Goal: Navigation & Orientation: Find specific page/section

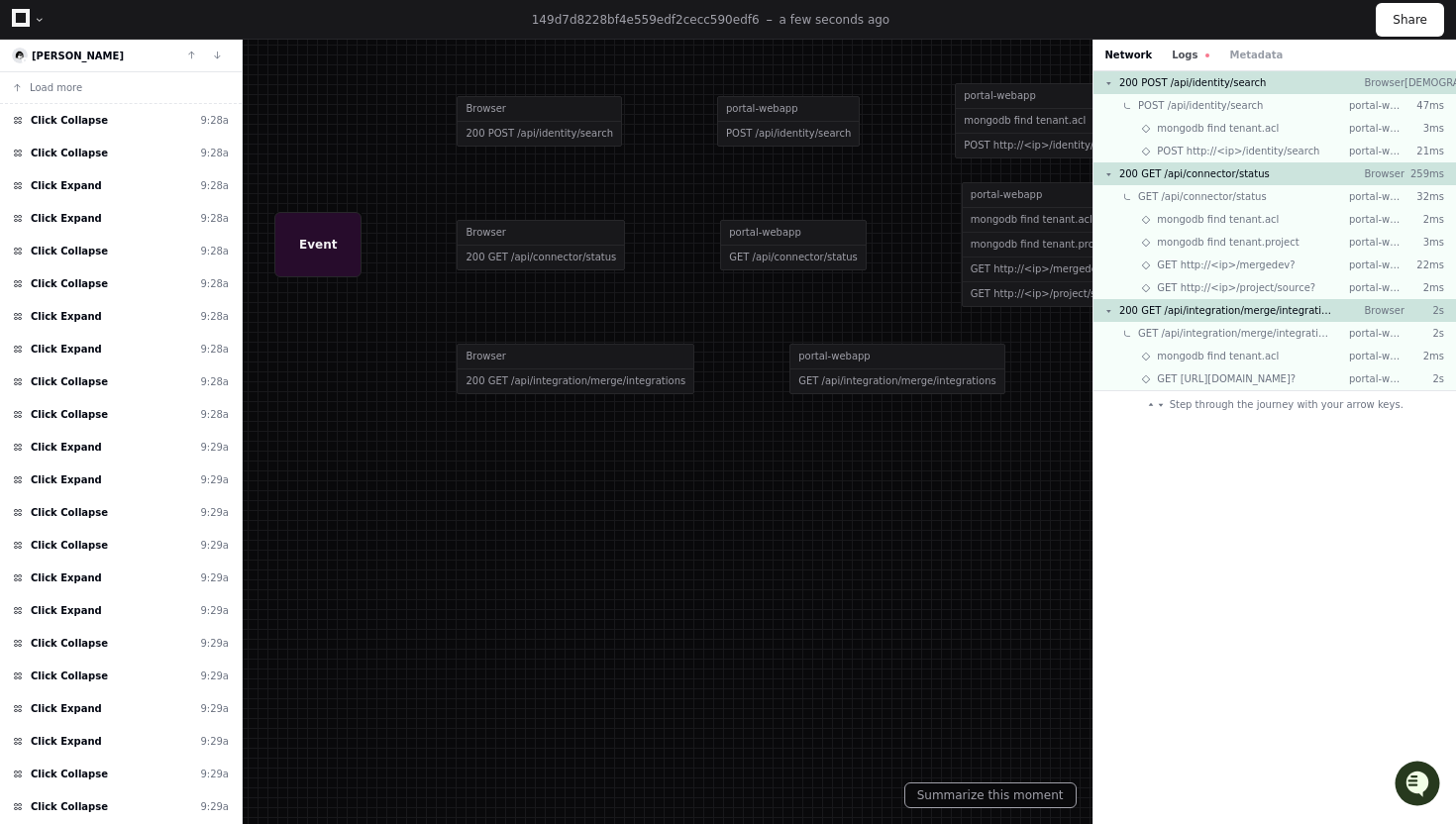
click at [1183, 58] on button "Logs" at bounding box center [1190, 55] width 38 height 15
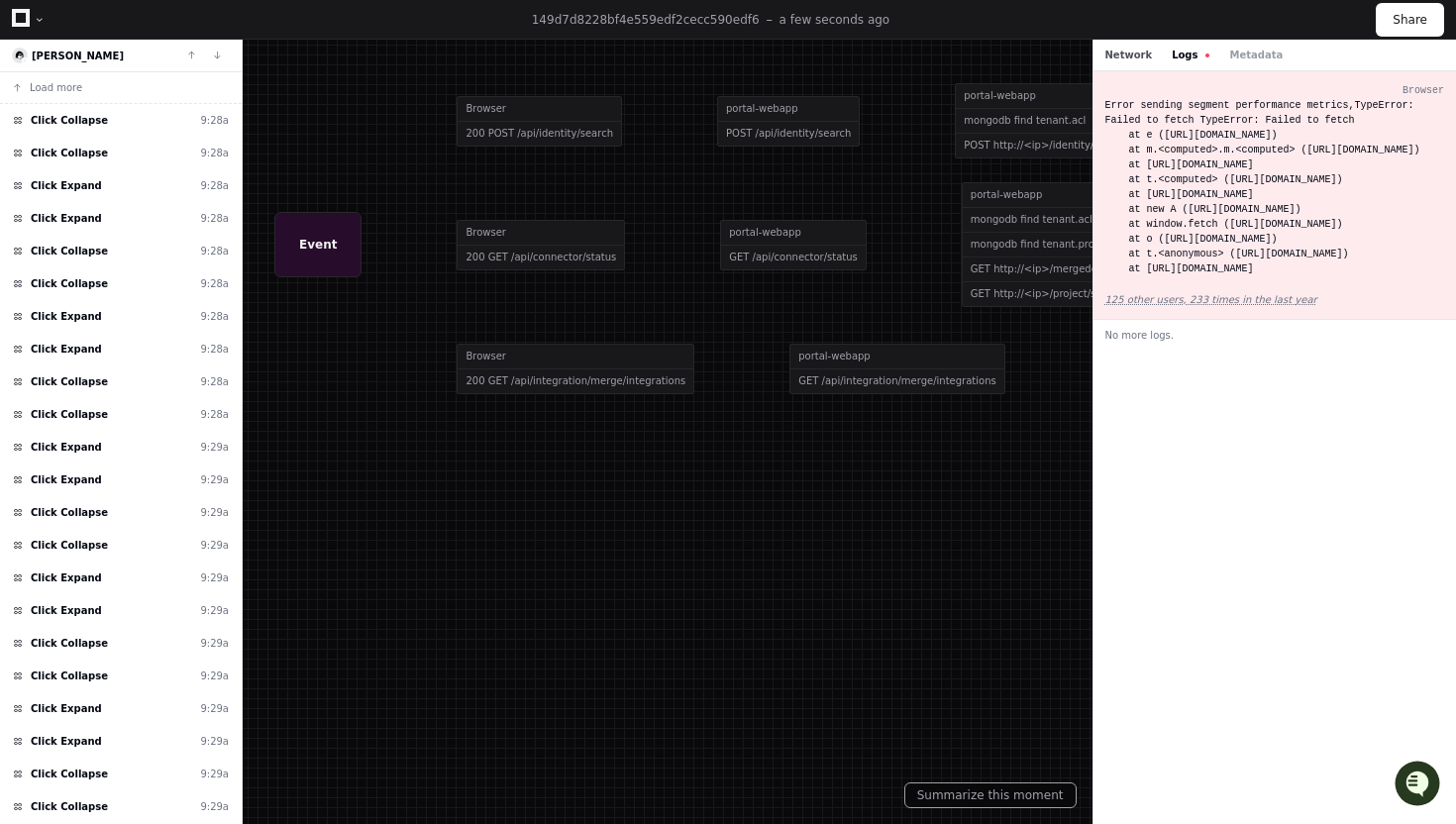
click at [1135, 56] on button "Network" at bounding box center [1130, 55] width 48 height 15
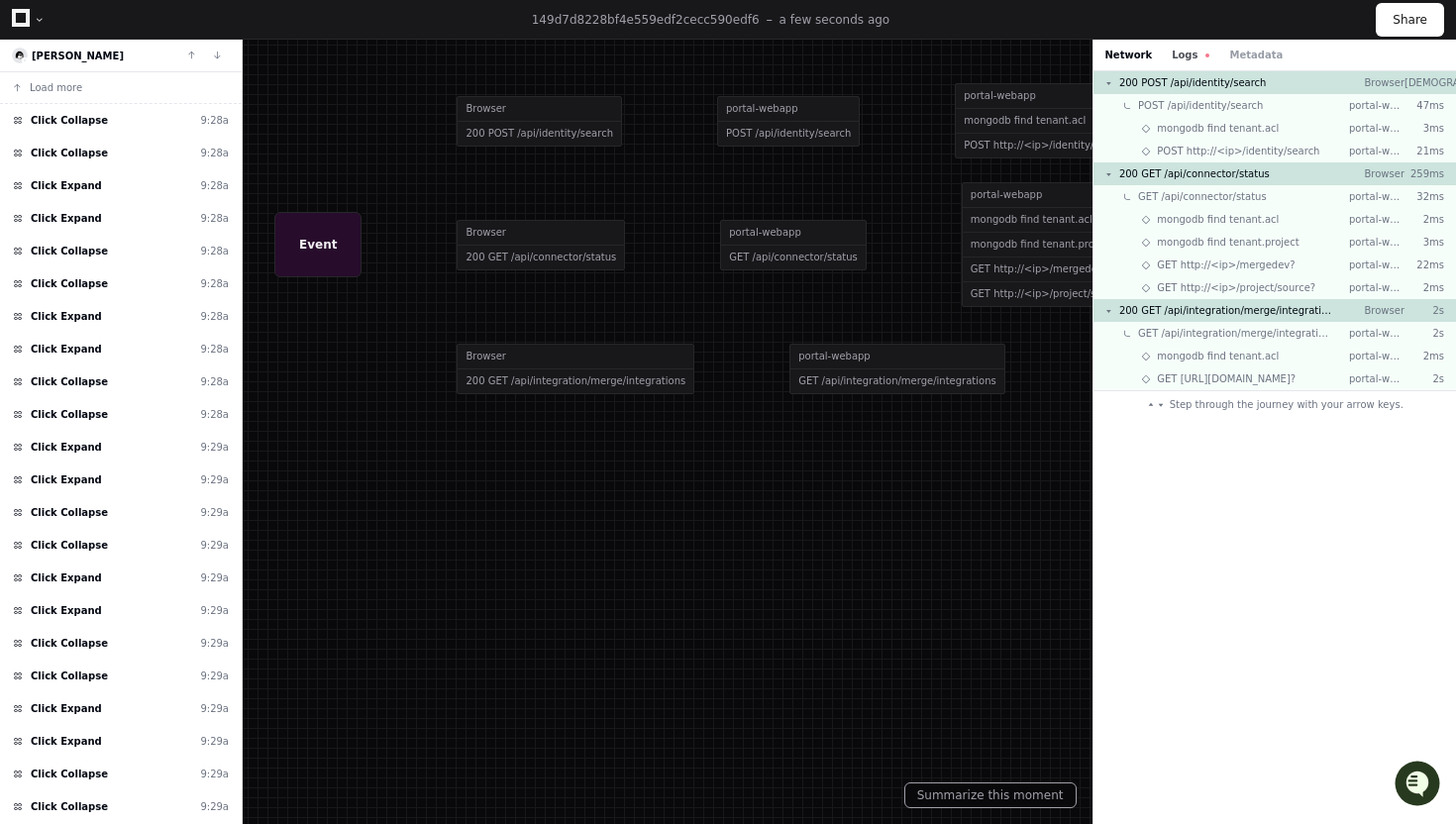
click at [1205, 56] on span at bounding box center [1207, 56] width 4 height 4
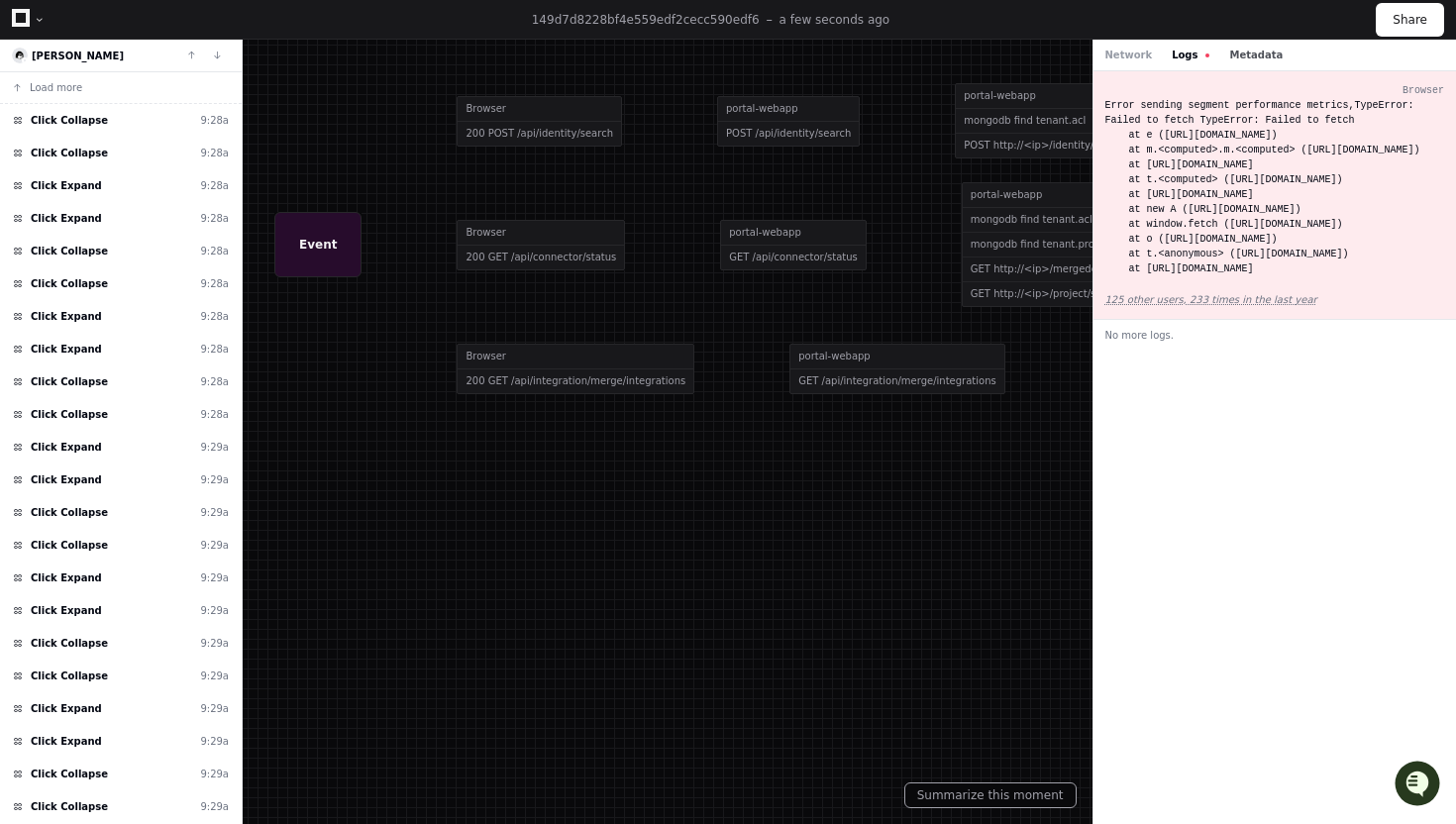
click at [1236, 56] on button "Metadata" at bounding box center [1256, 55] width 54 height 15
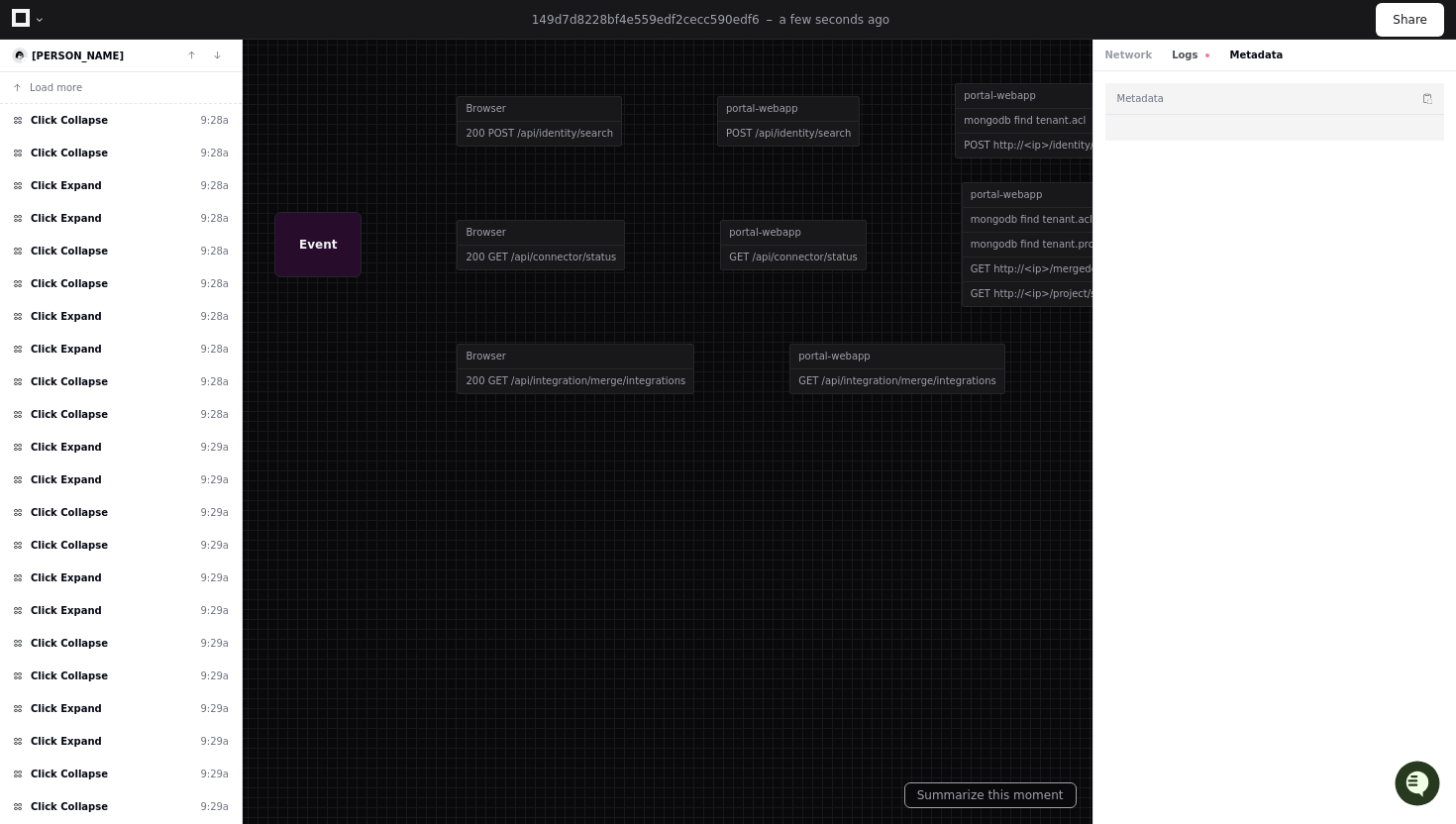
click at [1192, 56] on button "Logs" at bounding box center [1190, 55] width 38 height 15
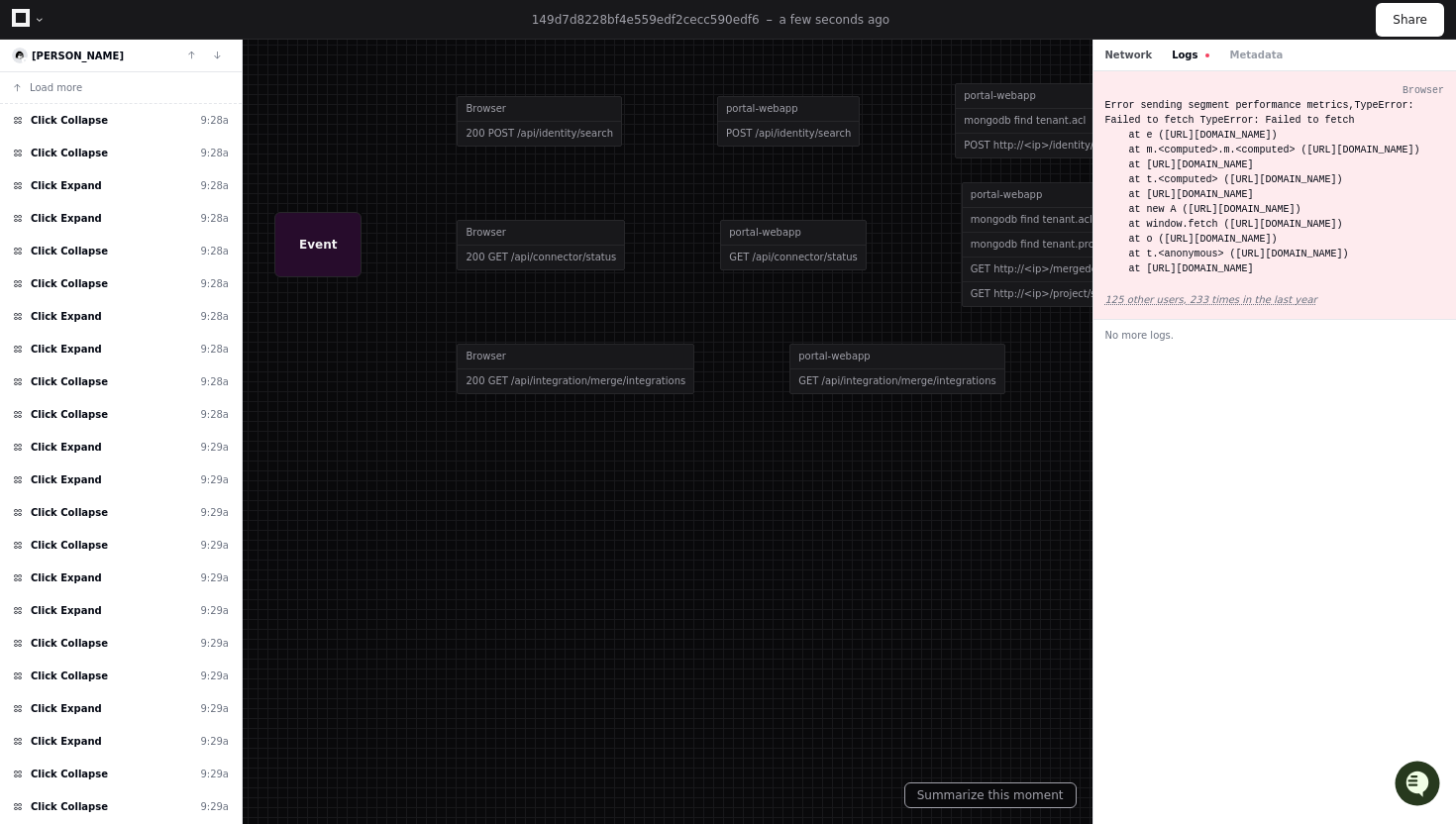
click at [1137, 56] on button "Network" at bounding box center [1130, 55] width 48 height 15
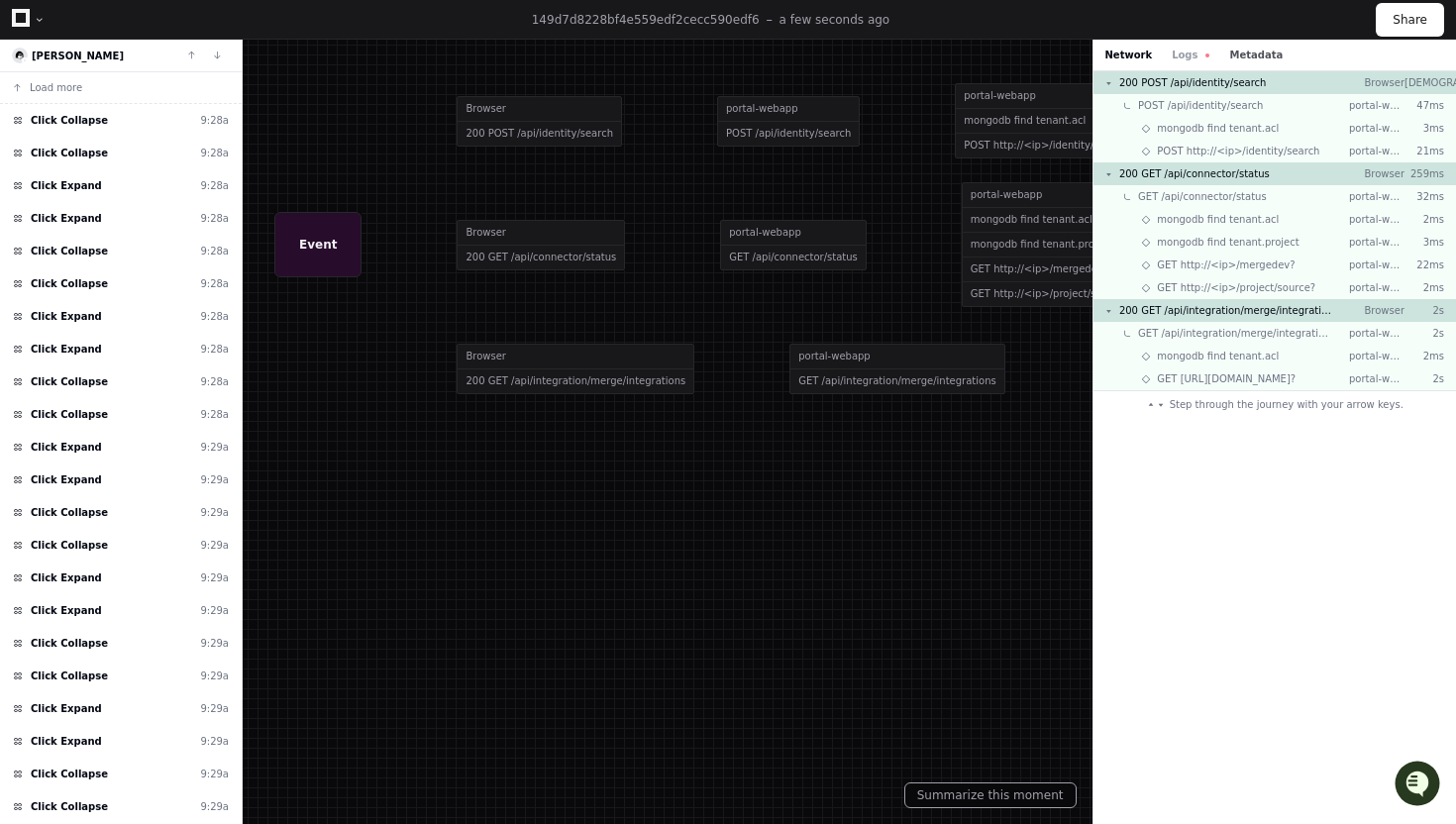
click at [1233, 56] on button "Metadata" at bounding box center [1256, 55] width 54 height 15
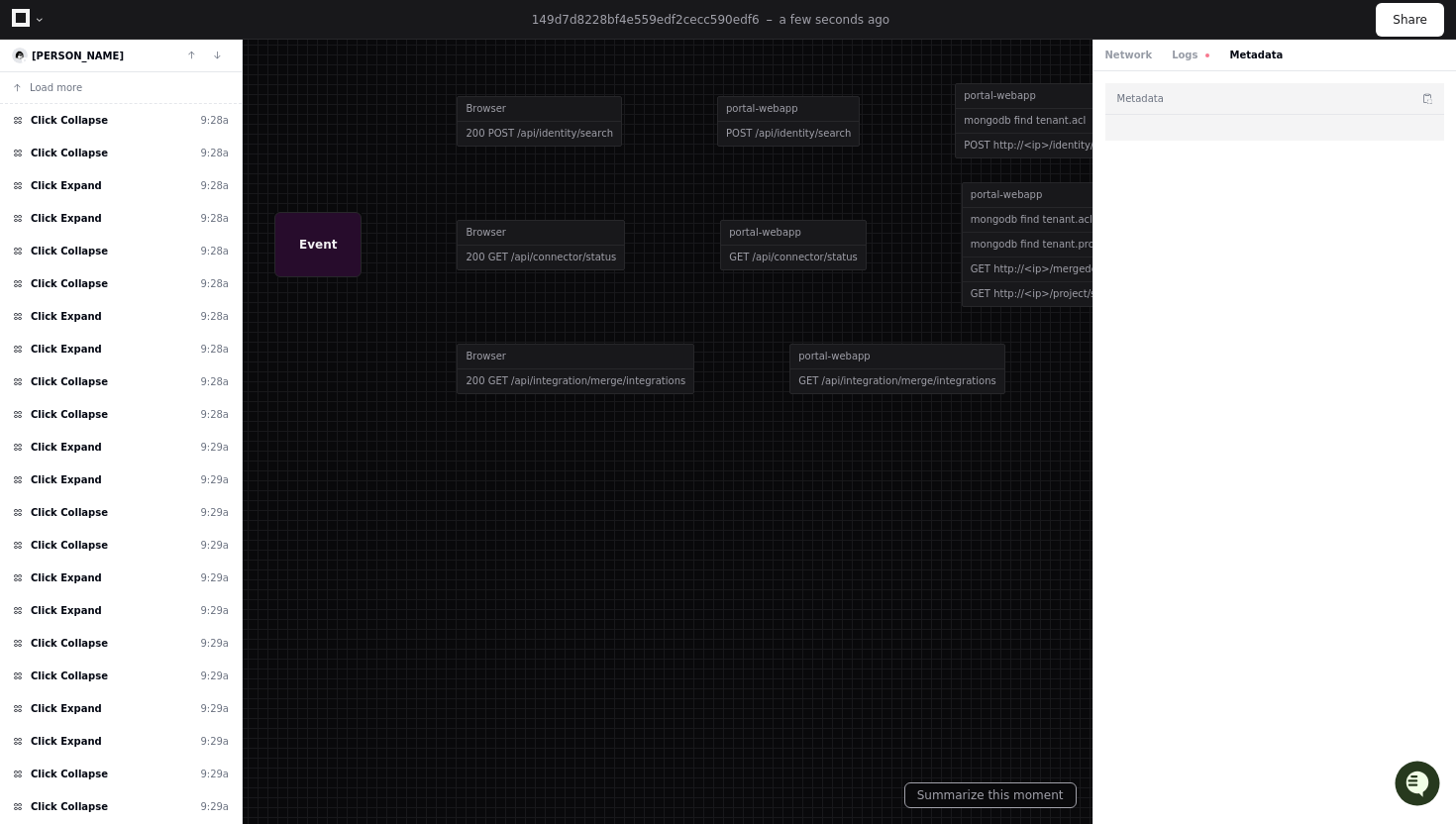
click at [1158, 57] on div "Network Logs Metadata" at bounding box center [1194, 55] width 178 height 15
click at [1112, 51] on button "Network" at bounding box center [1130, 55] width 48 height 15
